Goal: Task Accomplishment & Management: Use online tool/utility

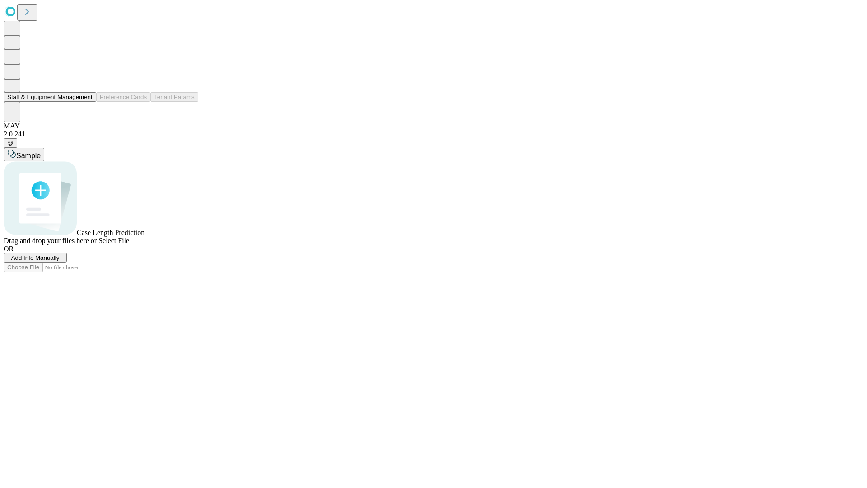
click at [86, 102] on button "Staff & Equipment Management" at bounding box center [50, 96] width 93 height 9
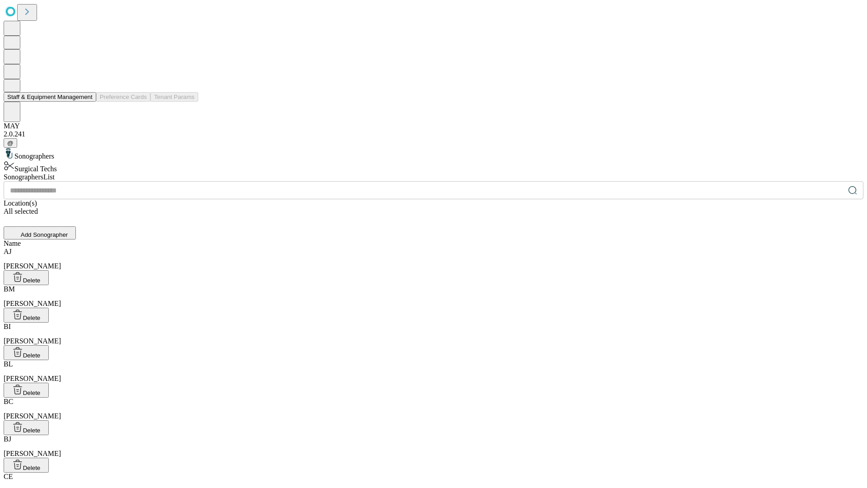
click at [86, 102] on button "Staff & Equipment Management" at bounding box center [50, 96] width 93 height 9
